Goal: Transaction & Acquisition: Purchase product/service

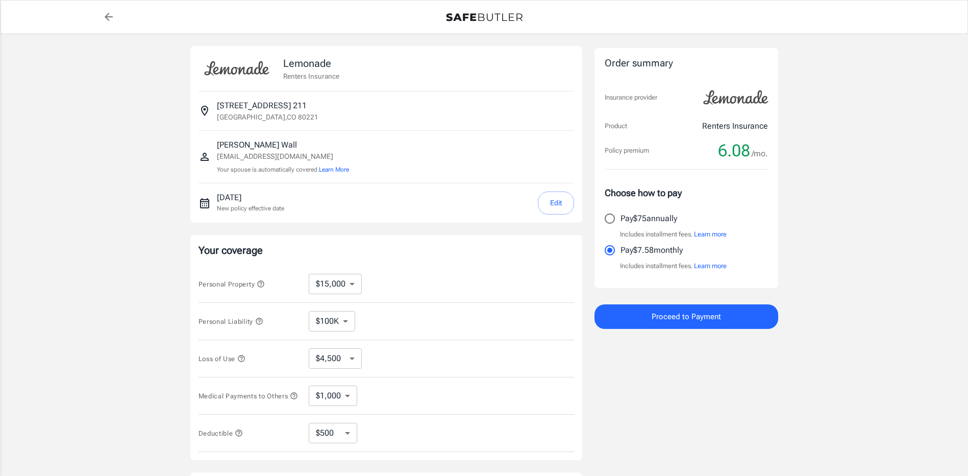
select select "15000"
select select "500"
click at [609, 219] on input "Pay $75 annually" at bounding box center [609, 218] width 21 height 21
radio input "true"
click at [735, 323] on button "Proceed to Payment" at bounding box center [687, 316] width 184 height 24
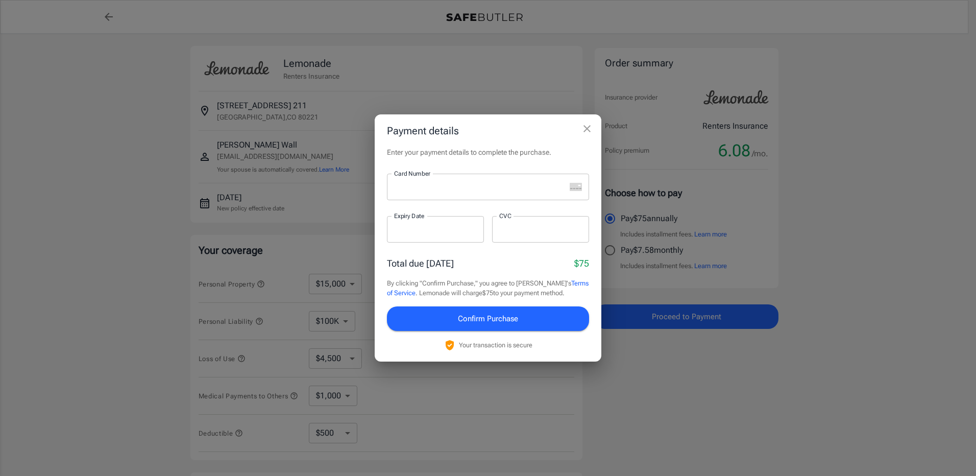
click at [416, 194] on div at bounding box center [476, 187] width 179 height 27
click at [580, 224] on div at bounding box center [540, 229] width 97 height 27
click at [544, 320] on button "Confirm Purchase" at bounding box center [488, 318] width 202 height 24
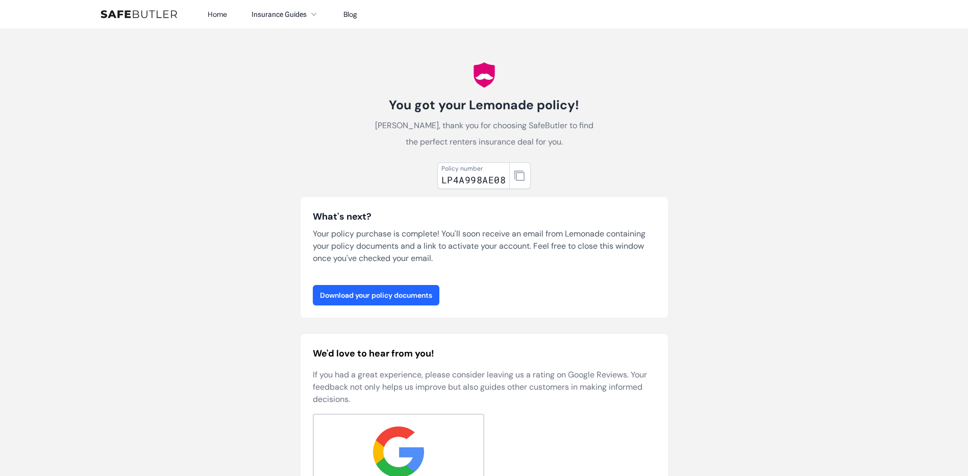
click at [345, 303] on link "Download your policy documents" at bounding box center [376, 295] width 127 height 20
